Goal: Register for event/course: Sign up to attend an event or enroll in a course

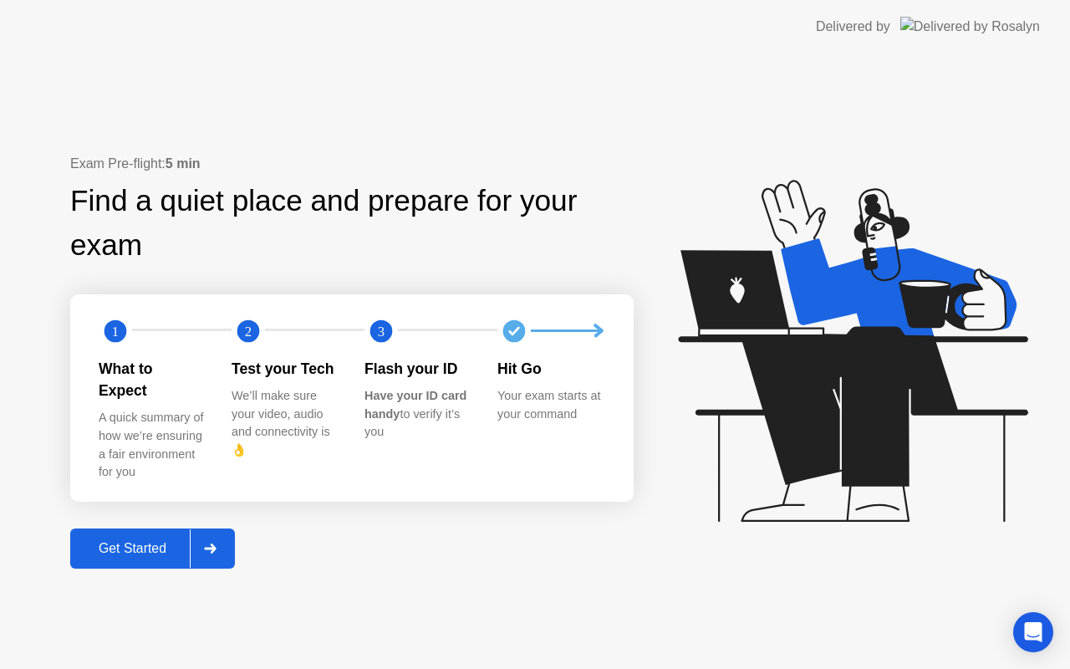
click at [113, 541] on div "Get Started" at bounding box center [132, 548] width 115 height 15
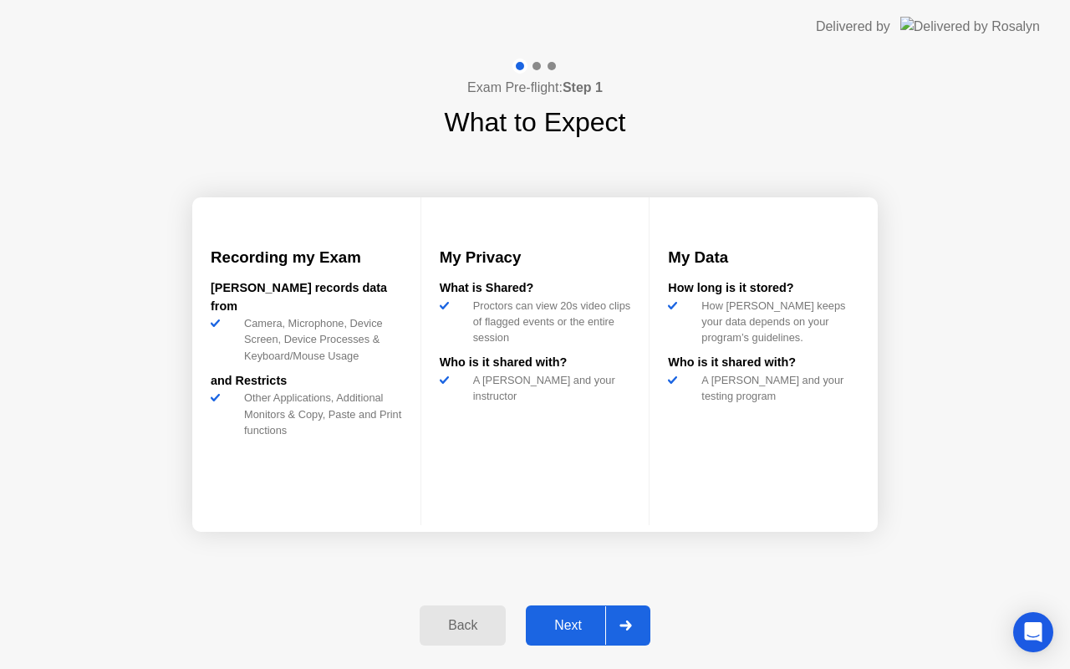
click at [564, 618] on div "Next" at bounding box center [568, 625] width 74 height 15
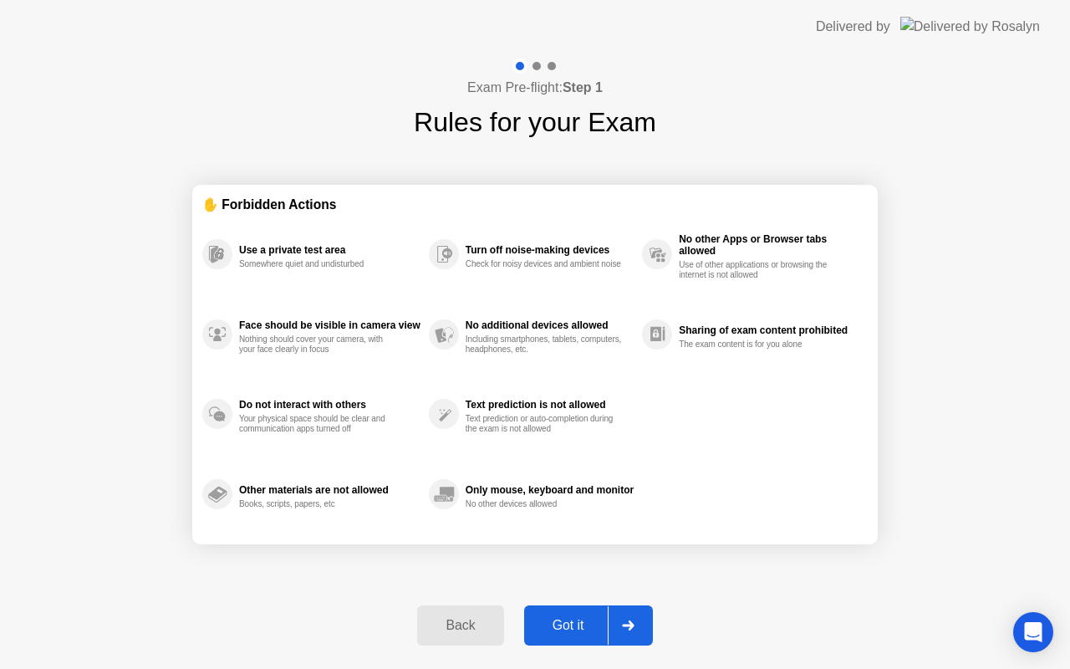
click at [561, 619] on div "Got it" at bounding box center [568, 625] width 79 height 15
select select "**********"
select select "*******"
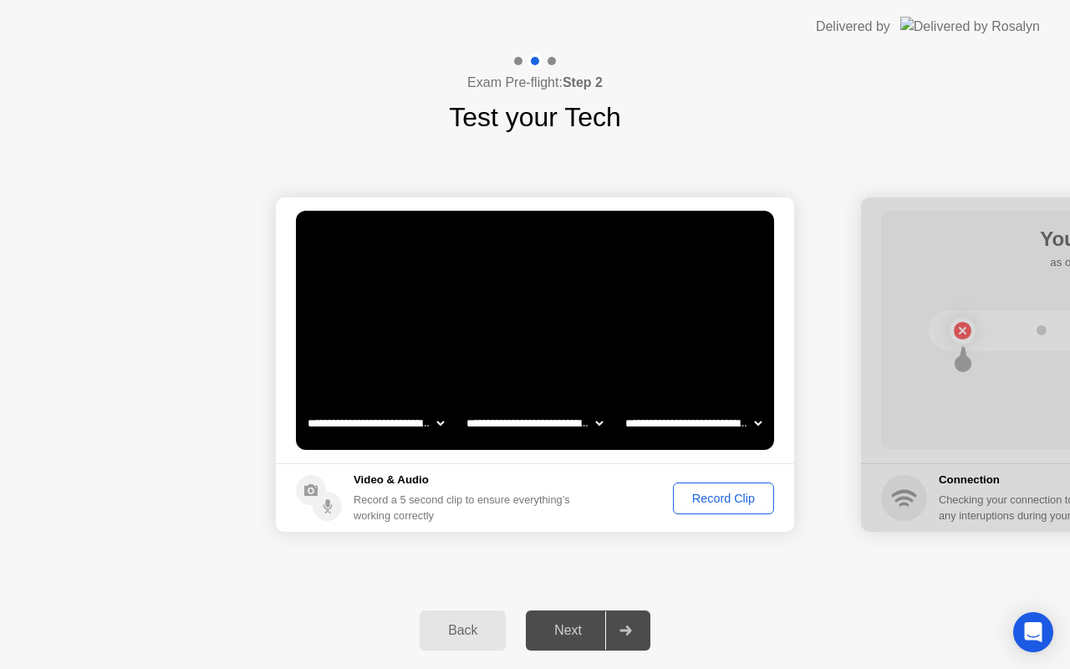
click at [715, 496] on div "Record Clip" at bounding box center [723, 498] width 89 height 13
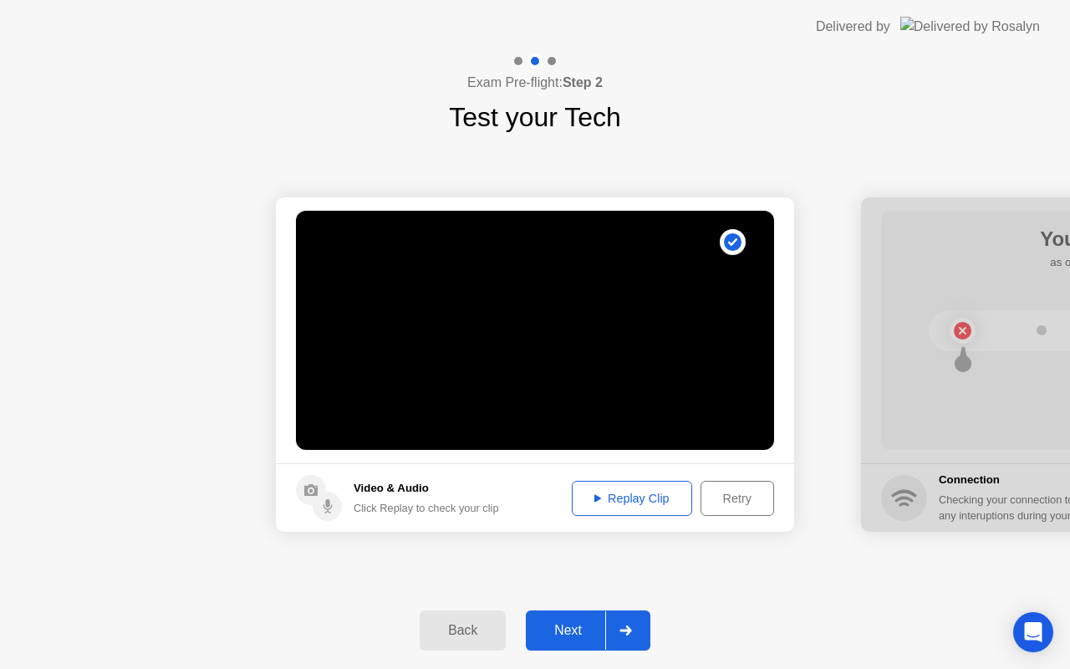
click at [569, 625] on div "Next" at bounding box center [568, 630] width 74 height 15
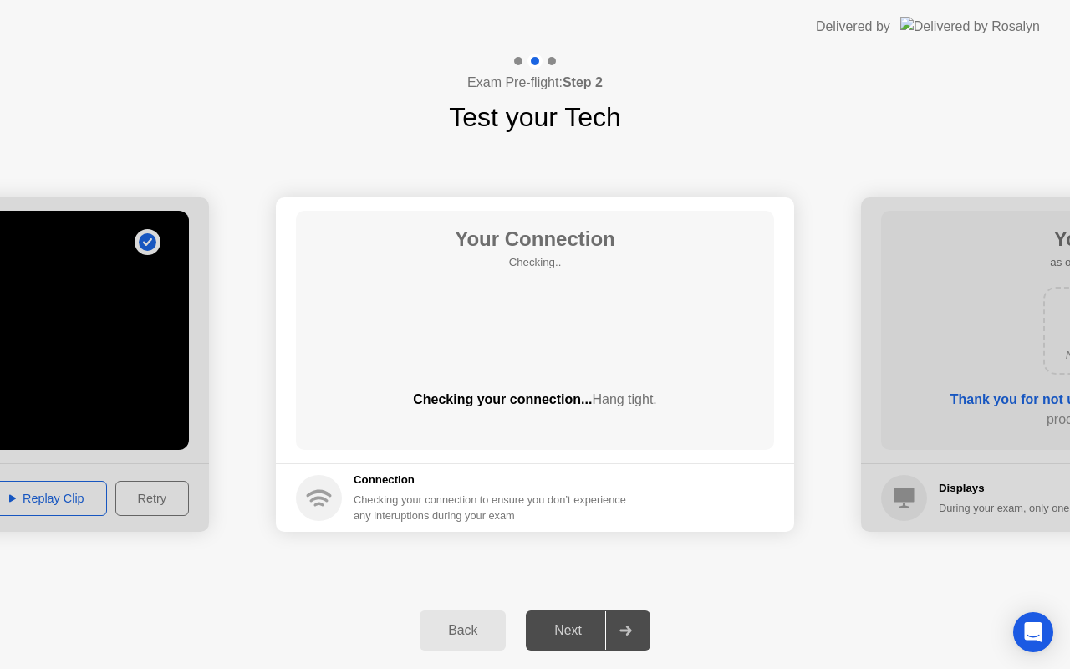
click at [569, 632] on div "Next" at bounding box center [568, 630] width 74 height 15
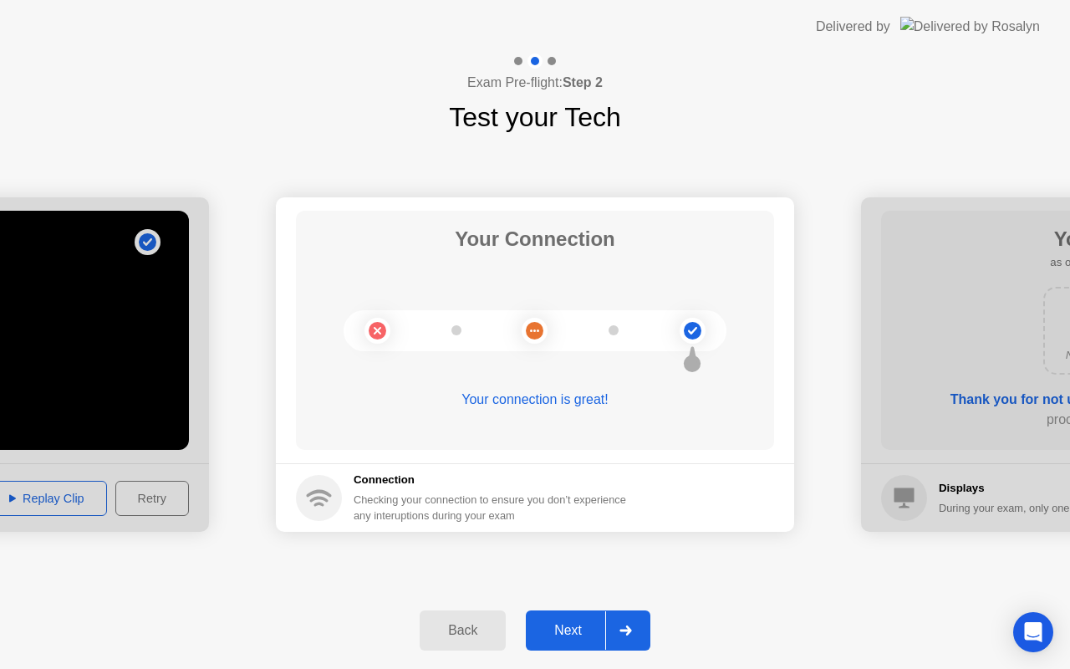
click at [563, 625] on div "Next" at bounding box center [568, 630] width 74 height 15
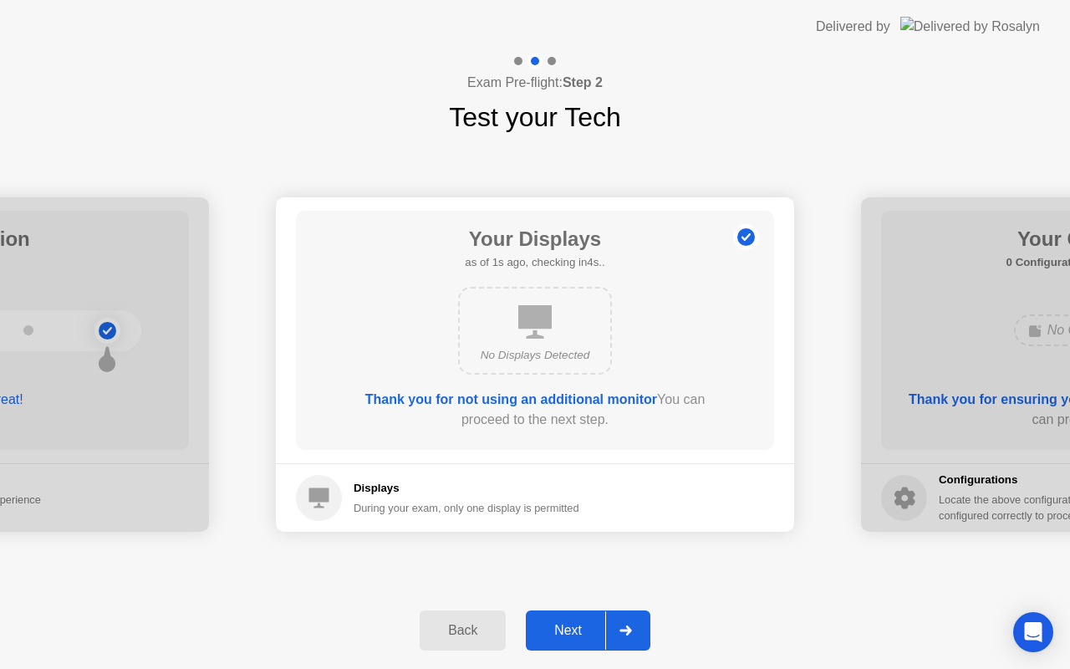
click at [564, 625] on div "Next" at bounding box center [568, 630] width 74 height 15
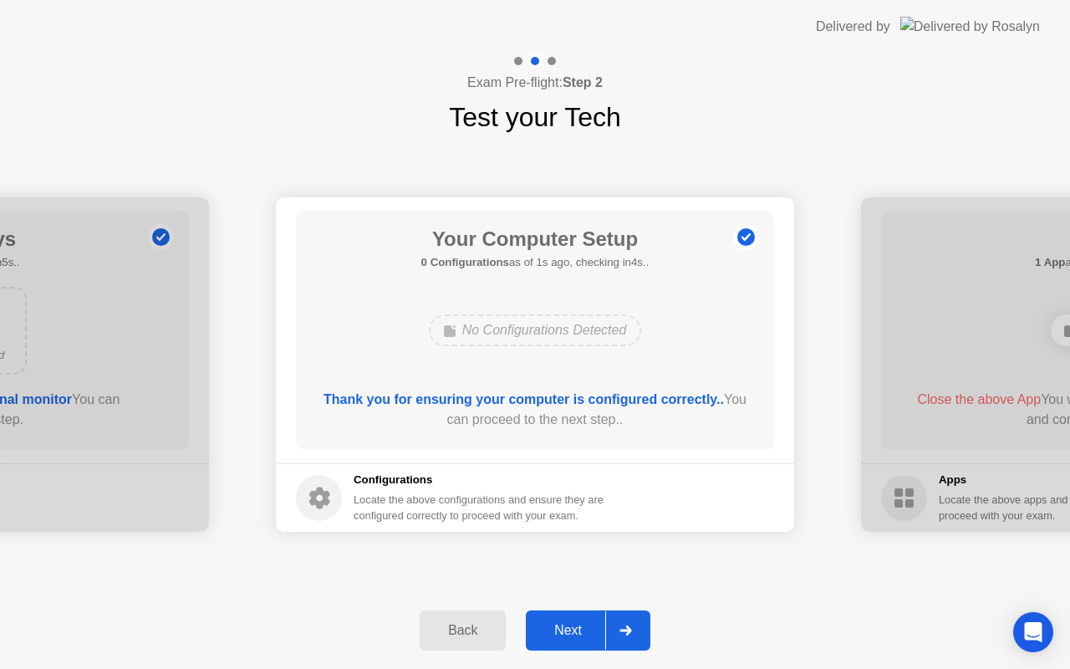
click at [564, 625] on div "Next" at bounding box center [568, 630] width 74 height 15
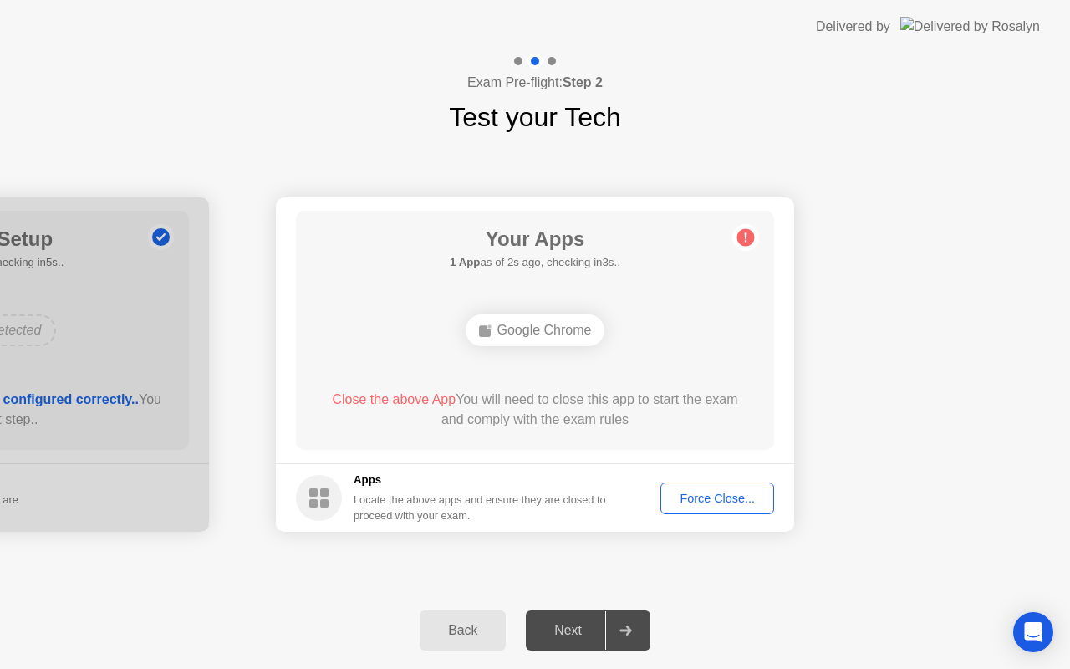
click at [702, 497] on div "Force Close..." at bounding box center [717, 498] width 102 height 13
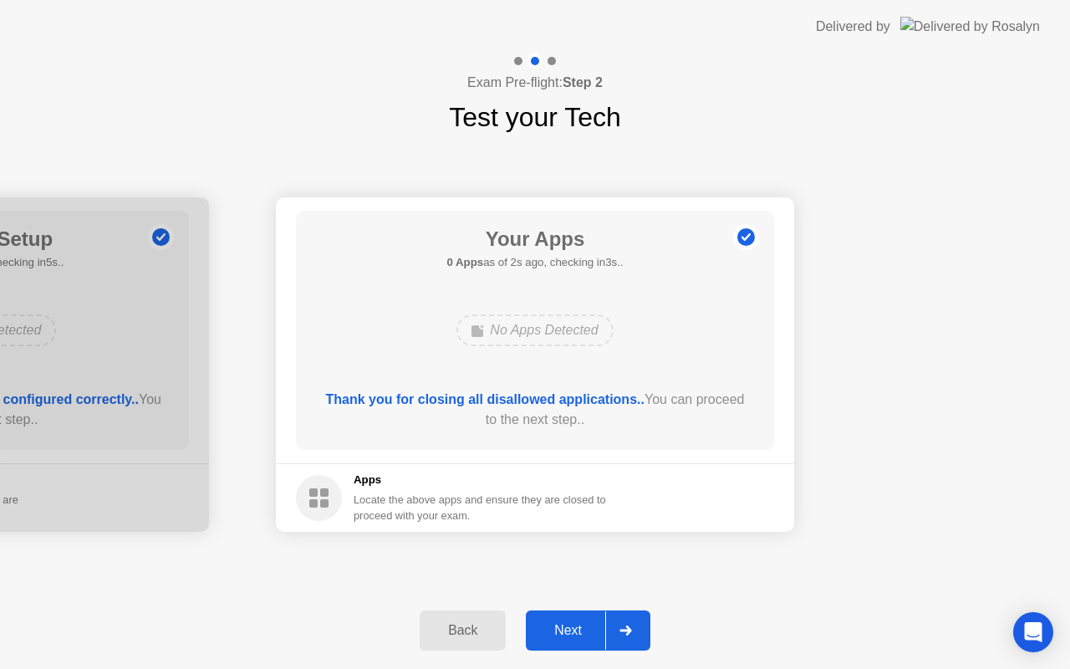
click at [568, 630] on div "Next" at bounding box center [568, 630] width 74 height 15
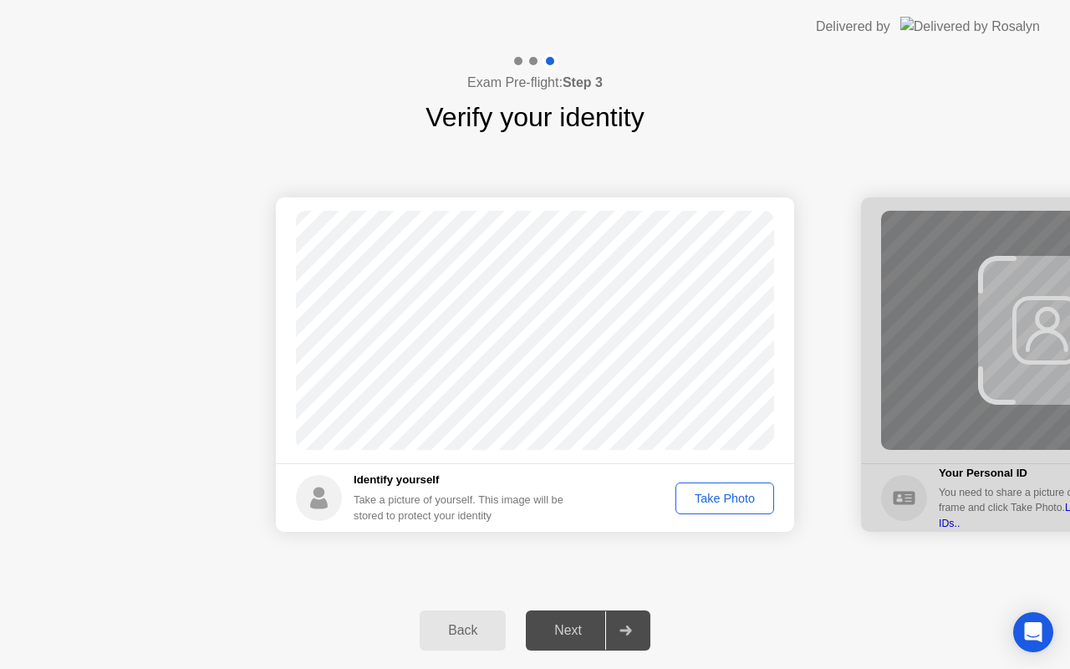
click at [701, 499] on div "Take Photo" at bounding box center [724, 498] width 87 height 13
click at [564, 631] on div "Next" at bounding box center [568, 630] width 74 height 15
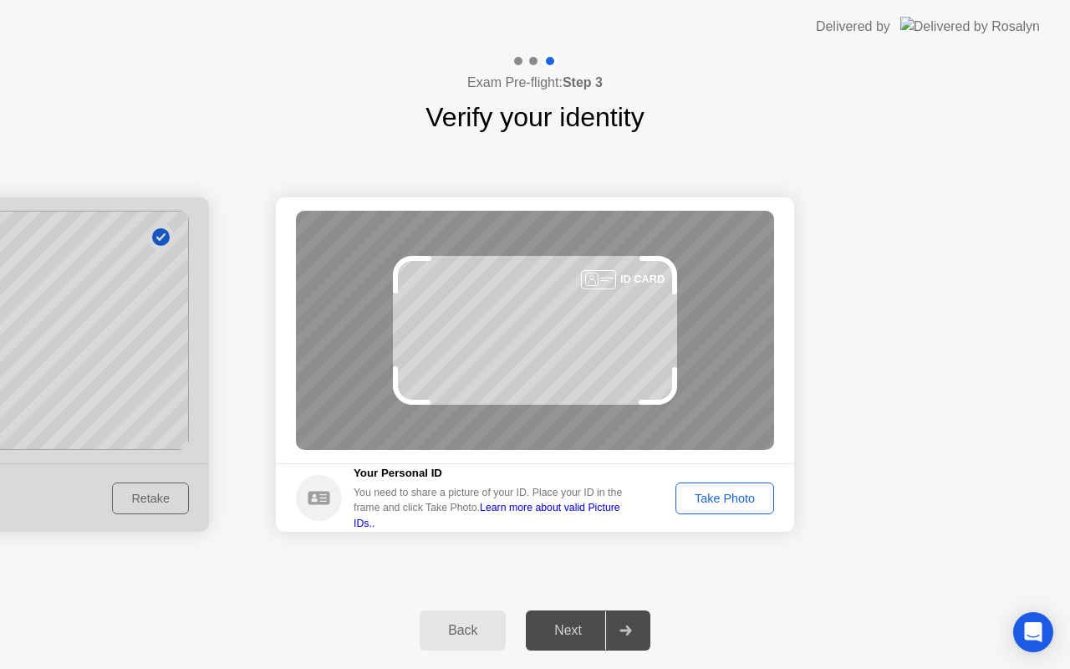
click at [564, 631] on div "Next" at bounding box center [568, 630] width 74 height 15
click at [711, 494] on div "Take Photo" at bounding box center [724, 498] width 87 height 13
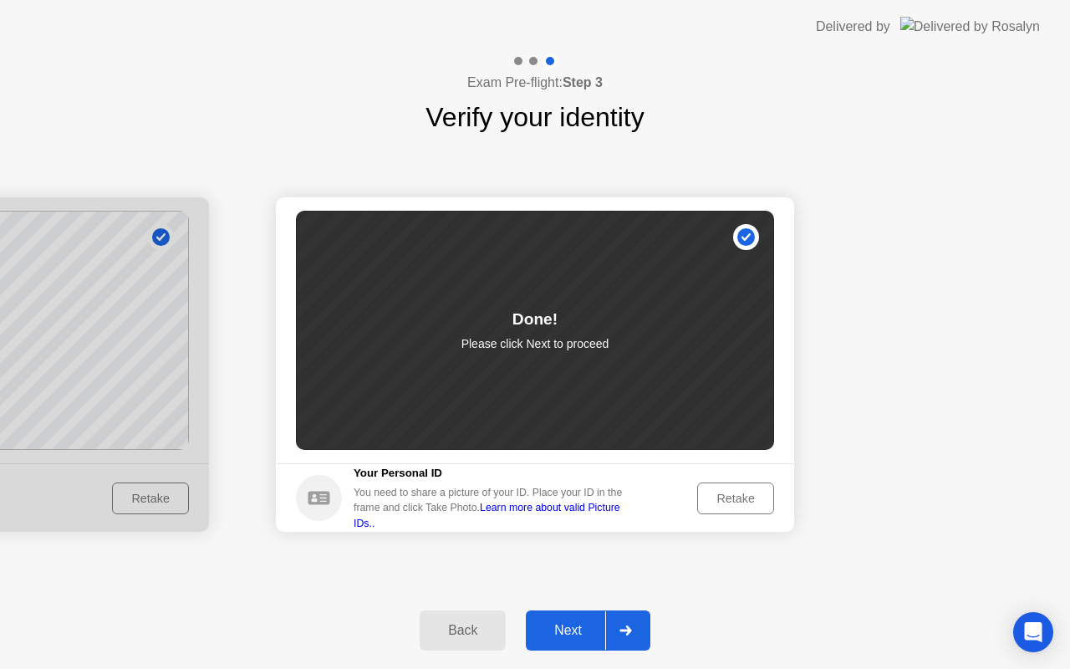
click at [555, 624] on div "Next" at bounding box center [568, 630] width 74 height 15
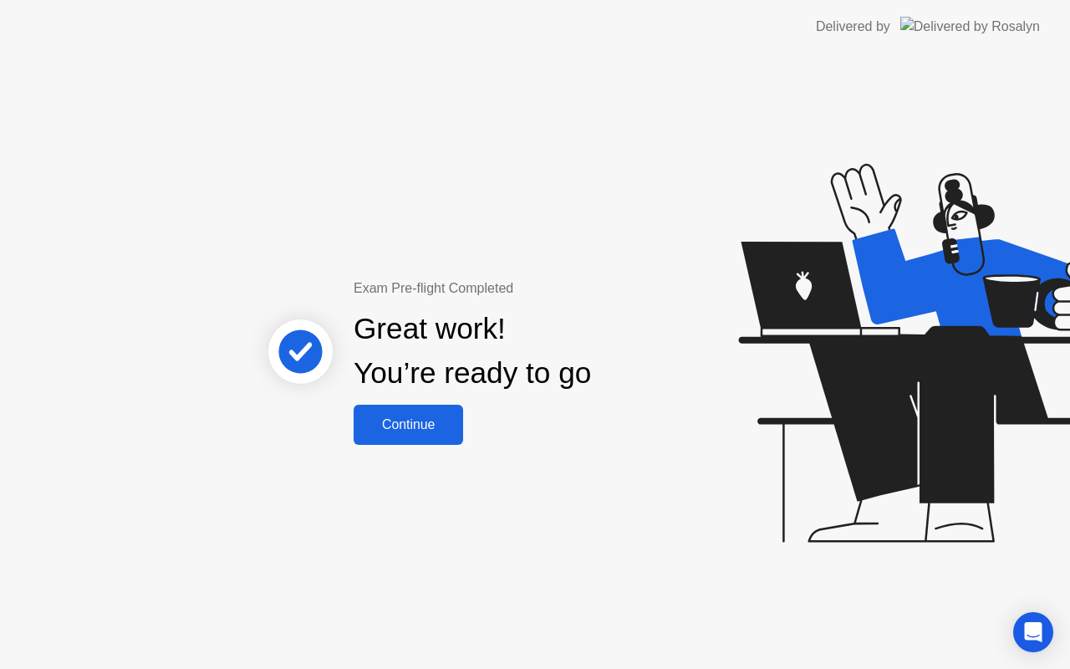
click at [395, 423] on div "Continue" at bounding box center [408, 424] width 99 height 15
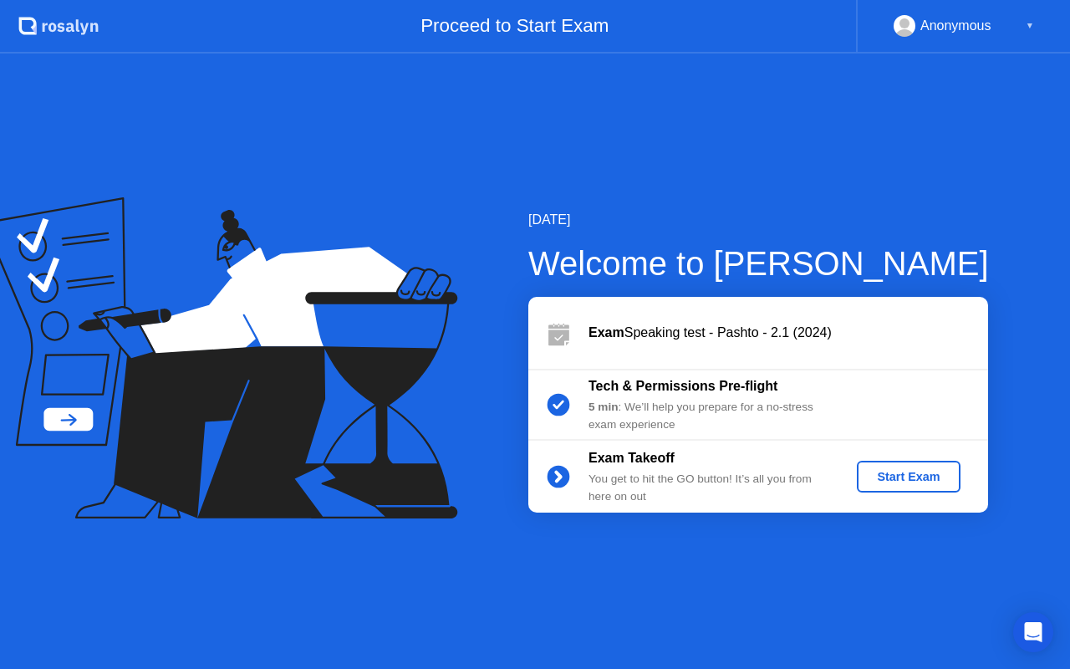
click at [897, 476] on div "Start Exam" at bounding box center [908, 476] width 89 height 13
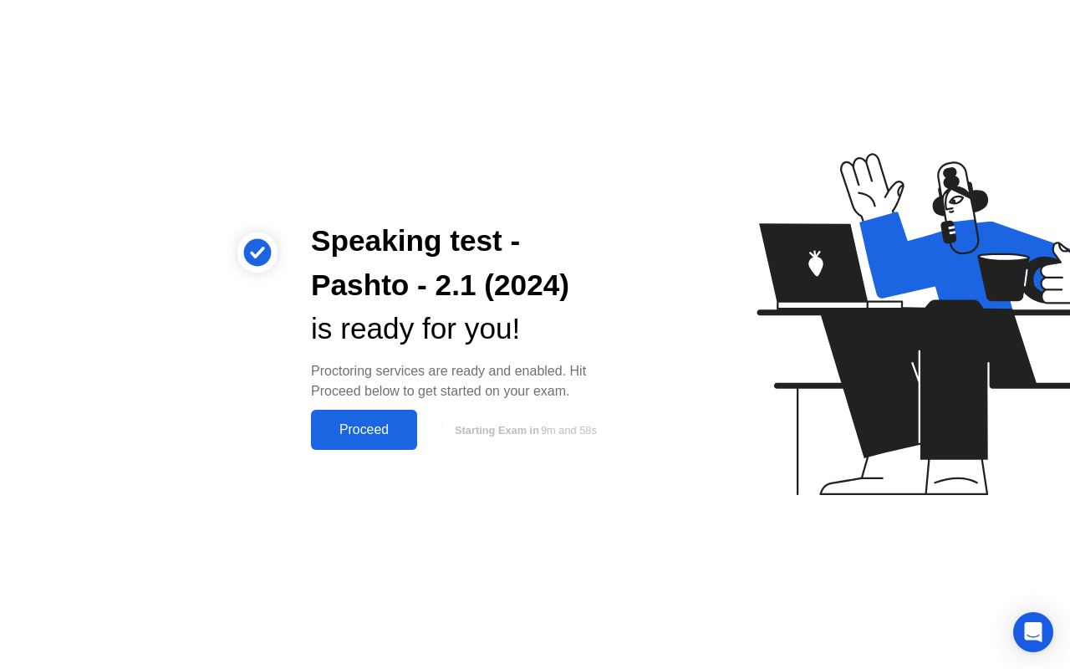
click at [355, 424] on div "Proceed" at bounding box center [364, 429] width 96 height 15
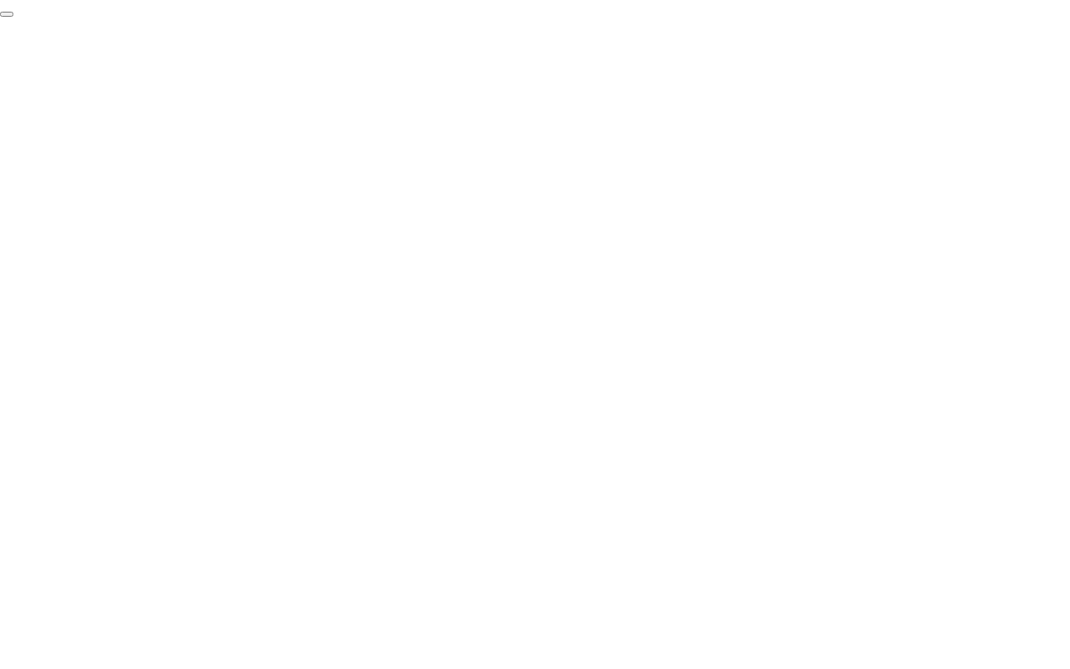
click div "End Proctoring Session"
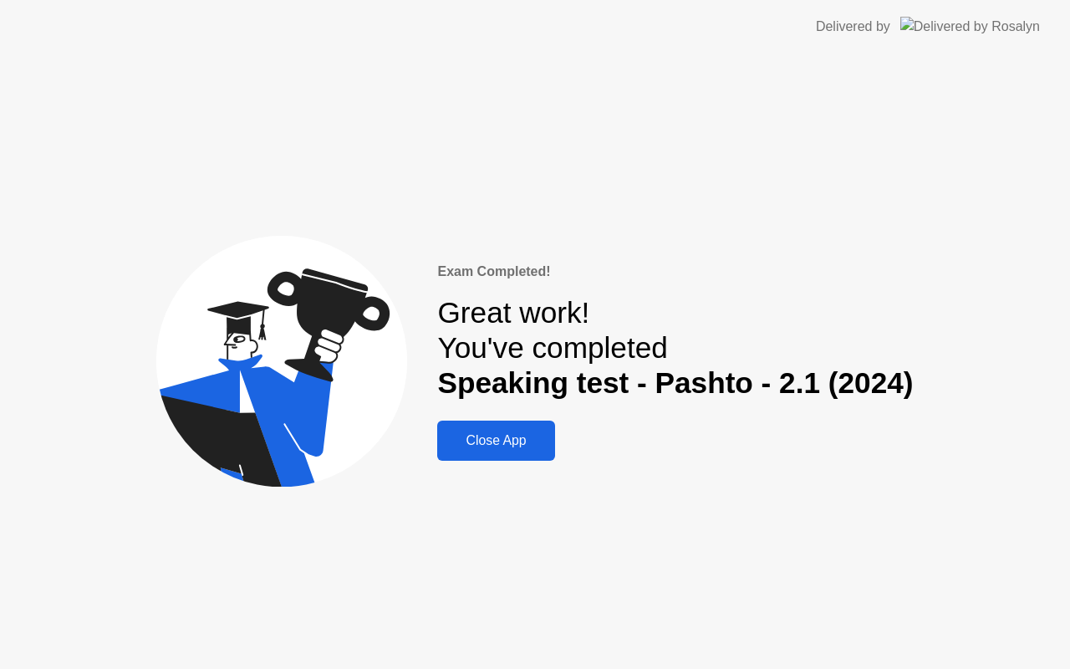
click at [481, 438] on div "Close App" at bounding box center [495, 440] width 107 height 15
